Goal: Find specific page/section

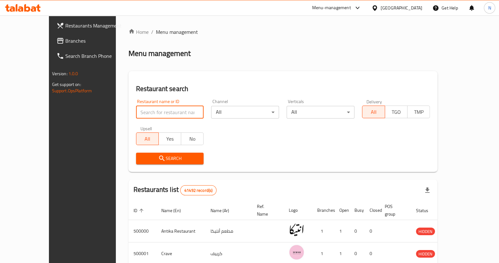
click at [136, 109] on input "search" at bounding box center [170, 112] width 68 height 13
type input "el zaitouna bay"
click button "Search" at bounding box center [170, 158] width 68 height 12
click at [148, 116] on input "search" at bounding box center [170, 112] width 68 height 13
type input "zaitouna bay"
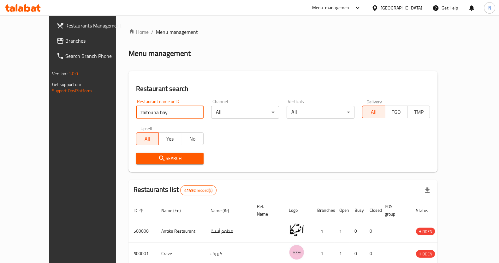
click button "Search" at bounding box center [170, 158] width 68 height 12
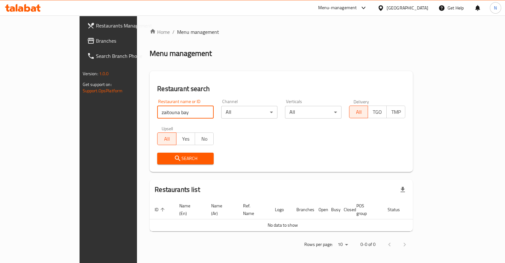
drag, startPoint x: 148, startPoint y: 110, endPoint x: 88, endPoint y: 113, distance: 59.7
click at [137, 113] on div "Home / Menu management Menu management Restaurant search Restaurant name or ID …" at bounding box center [281, 140] width 288 height 250
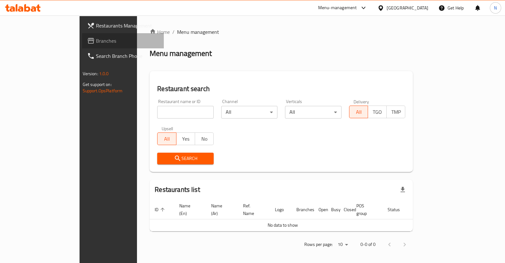
click at [96, 42] on span "Branches" at bounding box center [127, 41] width 63 height 8
